Goal: Go to known website: Access a specific website the user already knows

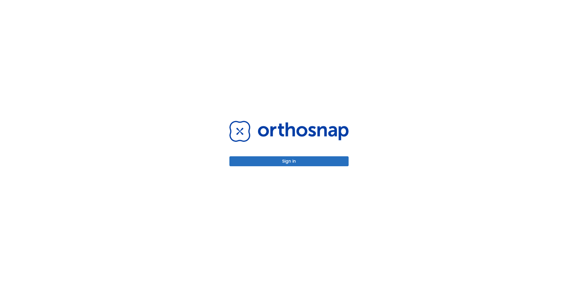
click at [289, 159] on button "Sign in" at bounding box center [289, 161] width 119 height 10
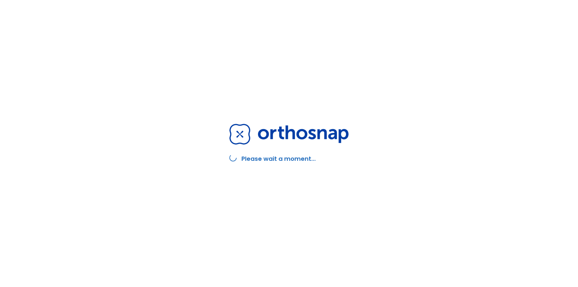
click at [284, 169] on div "Please wait a moment..." at bounding box center [289, 143] width 134 height 287
